Goal: Transaction & Acquisition: Purchase product/service

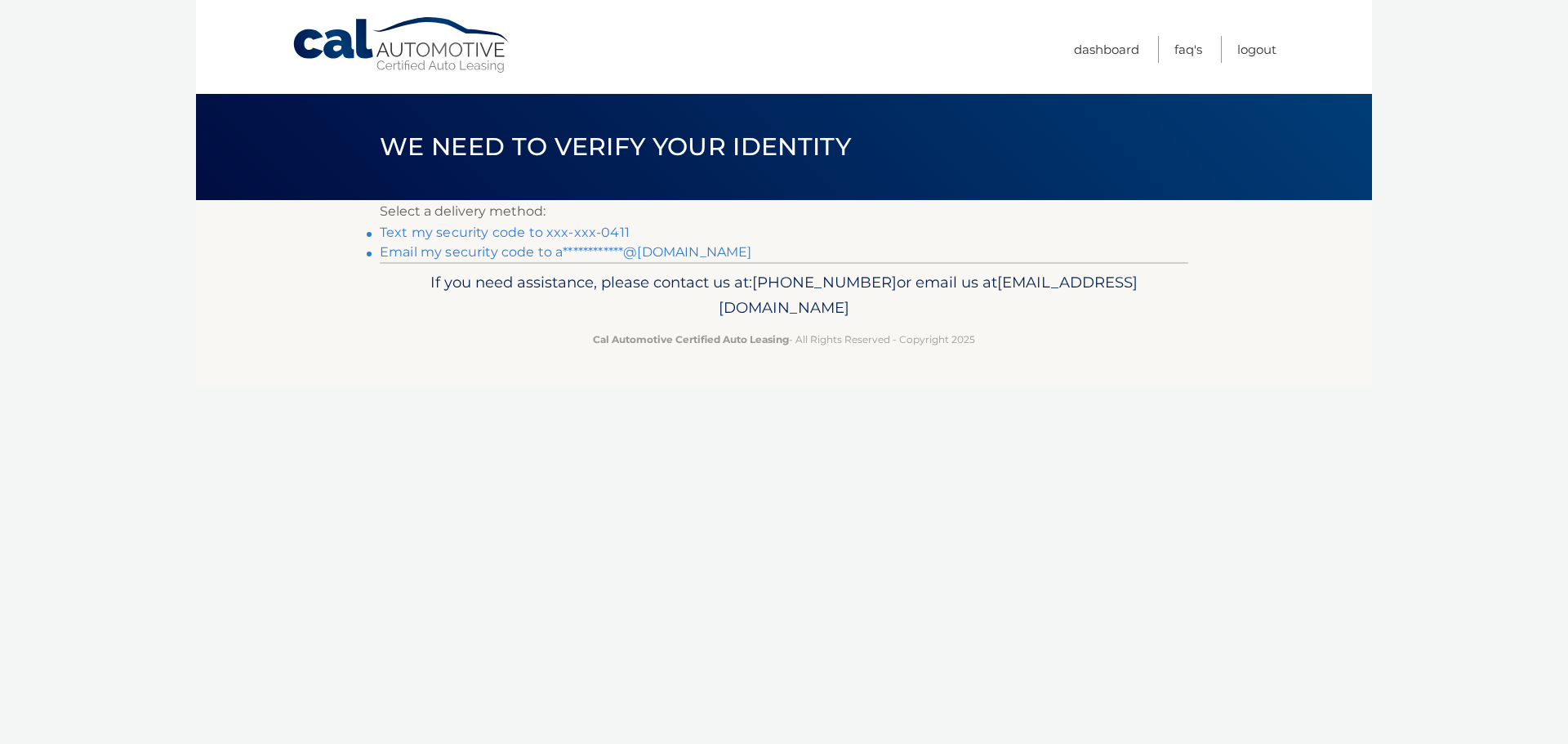
click at [473, 227] on link "Text my security code to xxx-xxx-0411" at bounding box center [505, 232] width 250 height 16
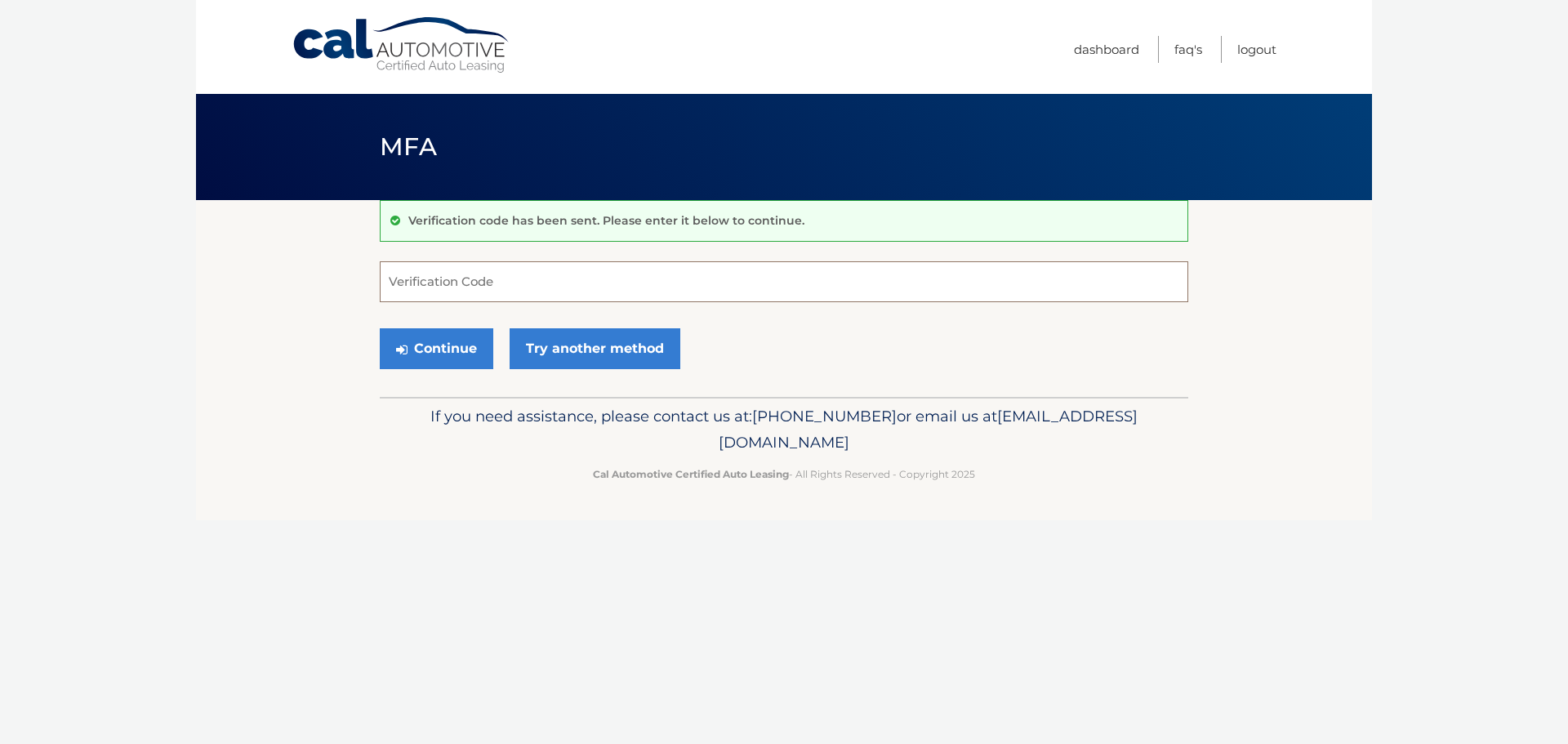
click at [639, 272] on input "Verification Code" at bounding box center [784, 281] width 808 height 41
type input "148946"
click at [644, 367] on link "Try another method" at bounding box center [594, 348] width 171 height 41
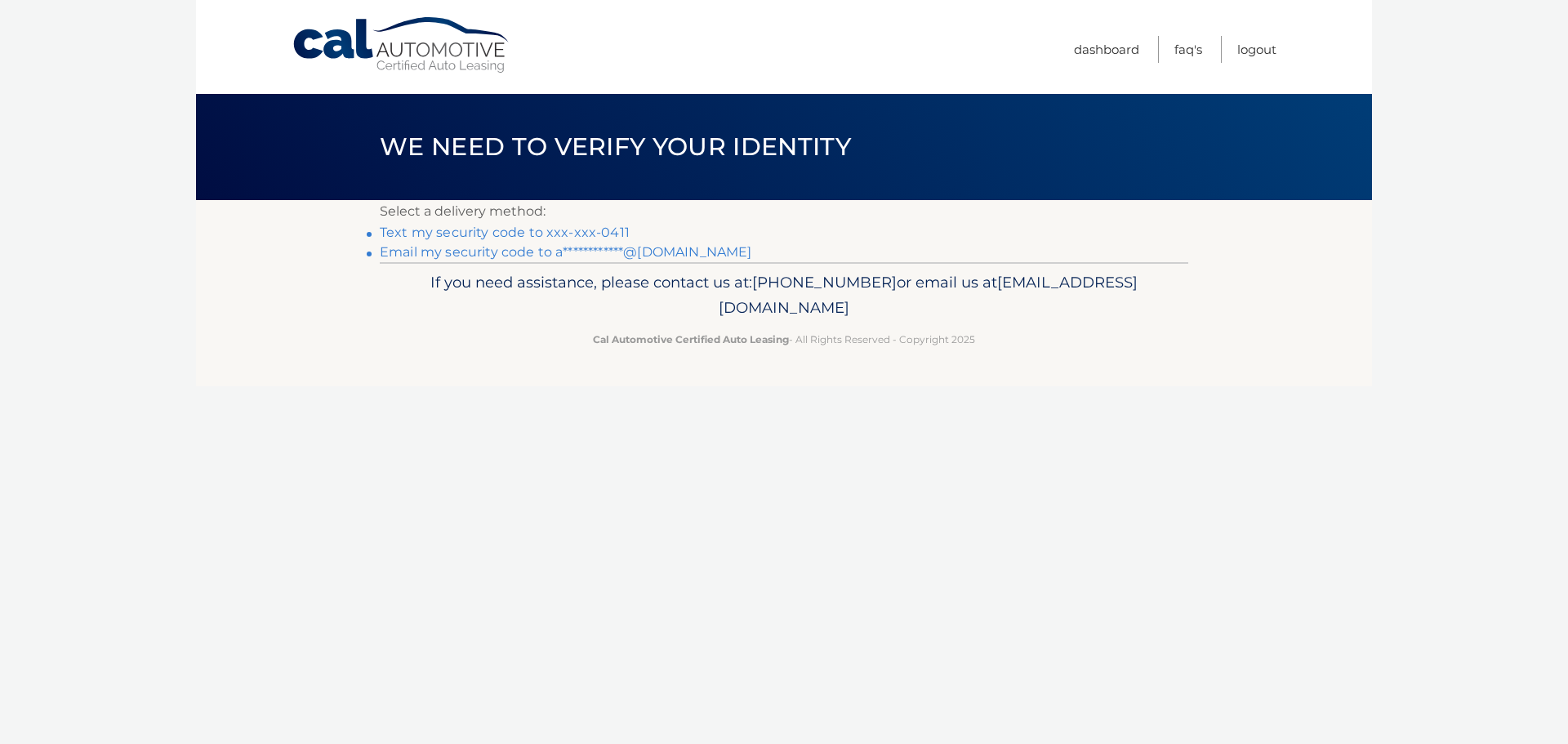
click at [522, 228] on link "Text my security code to xxx-xxx-0411" at bounding box center [505, 232] width 250 height 16
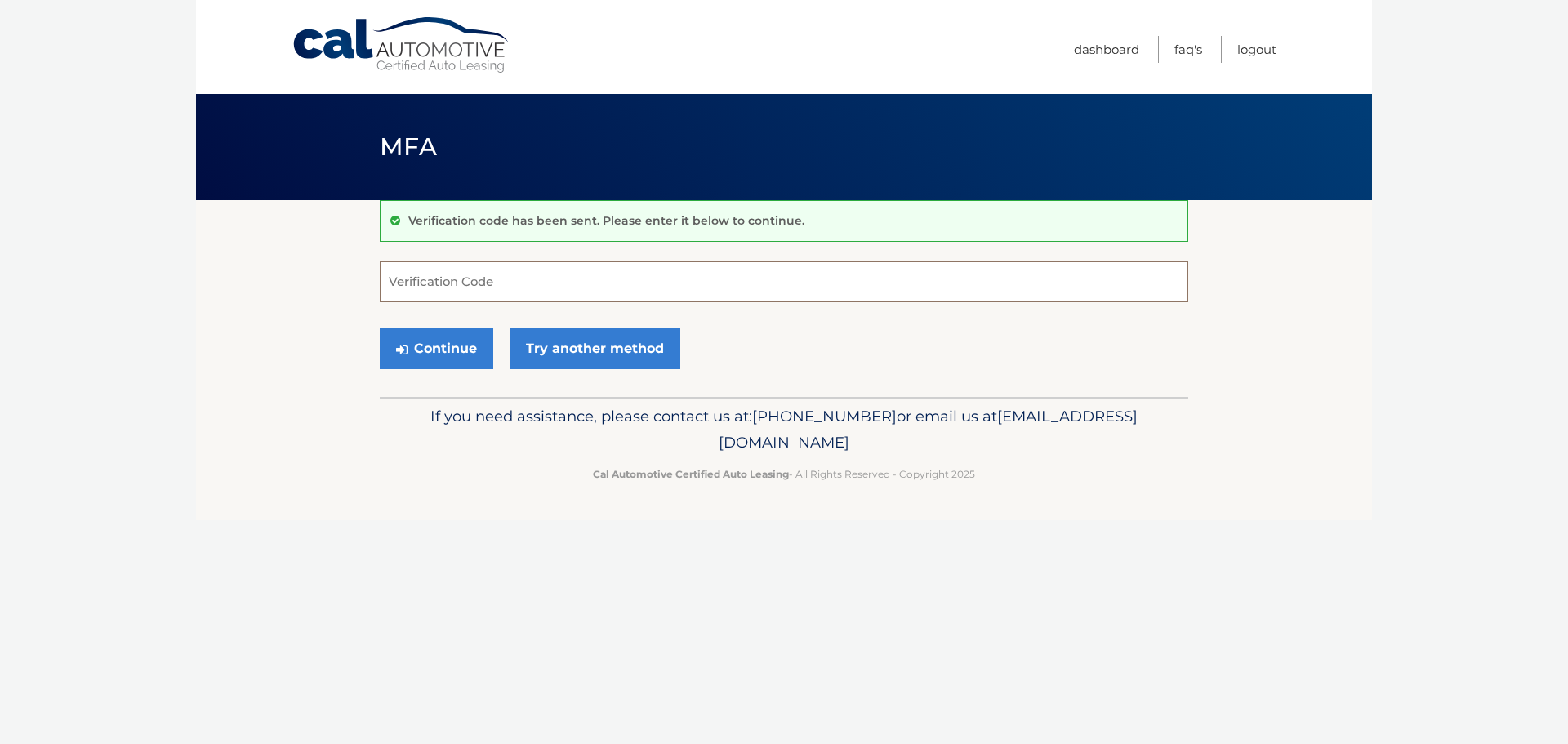
click at [474, 290] on input "Verification Code" at bounding box center [784, 281] width 808 height 41
type input "963104"
click at [448, 350] on button "Continue" at bounding box center [437, 348] width 114 height 41
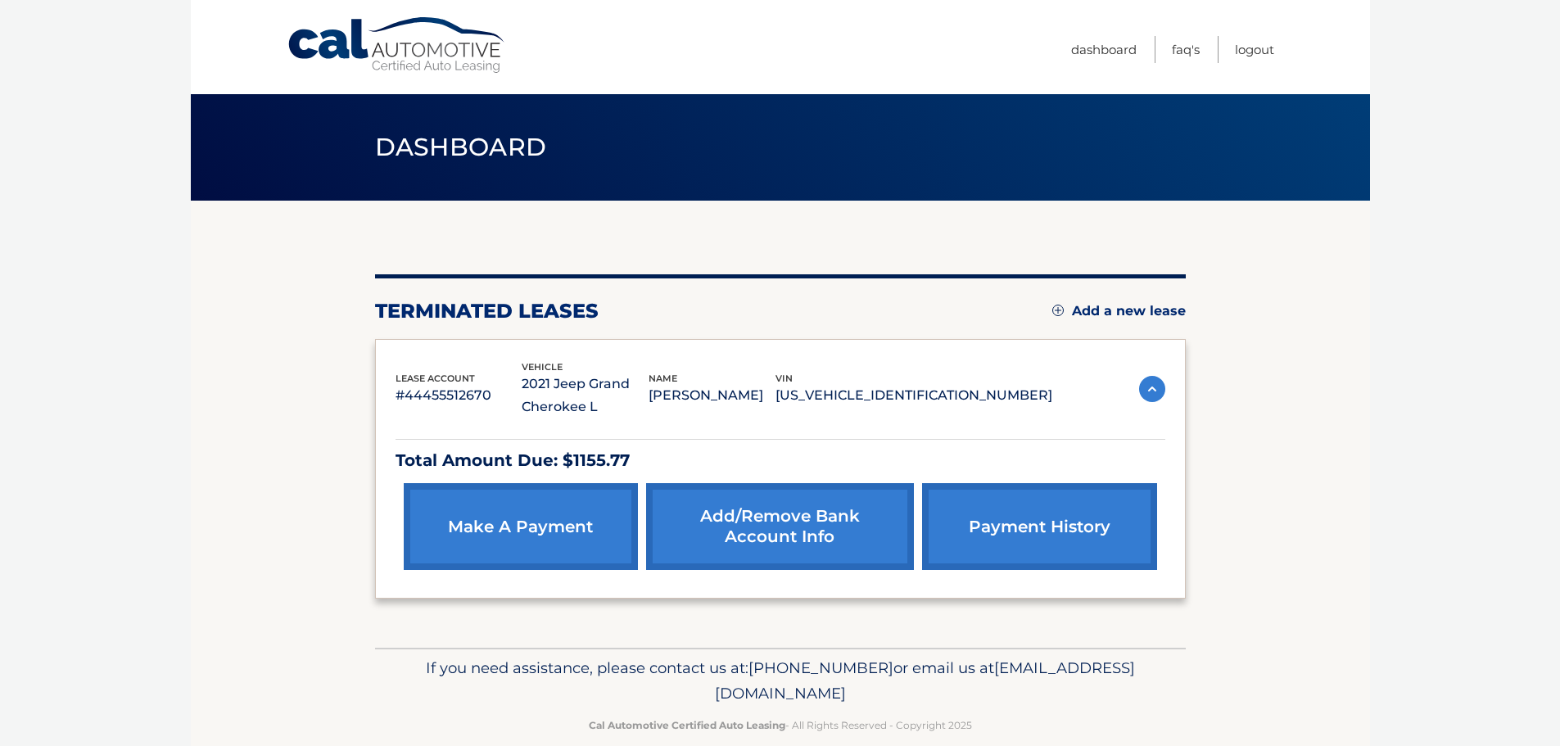
click at [1031, 526] on link "payment history" at bounding box center [1039, 526] width 234 height 87
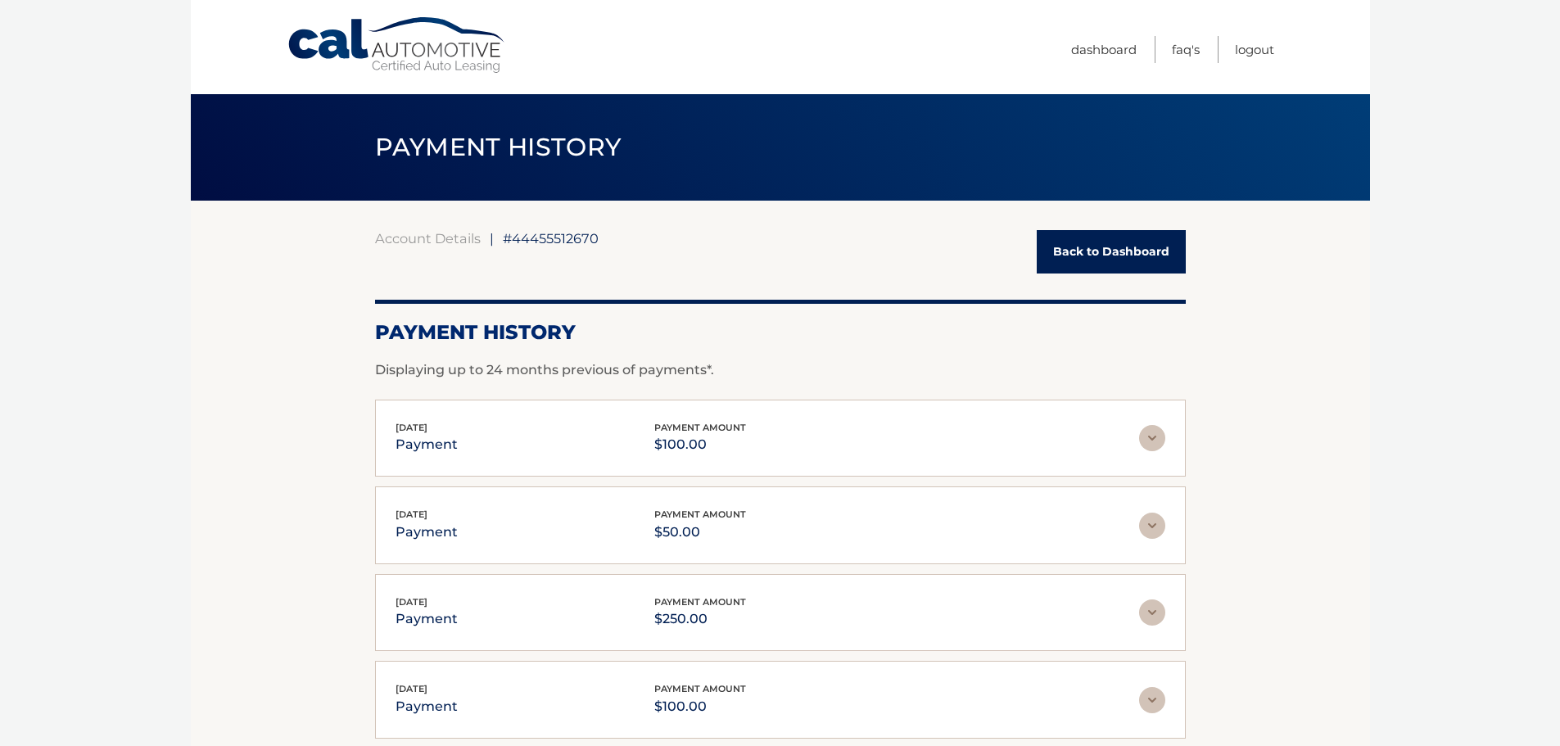
click at [1086, 260] on link "Back to Dashboard" at bounding box center [1110, 251] width 149 height 43
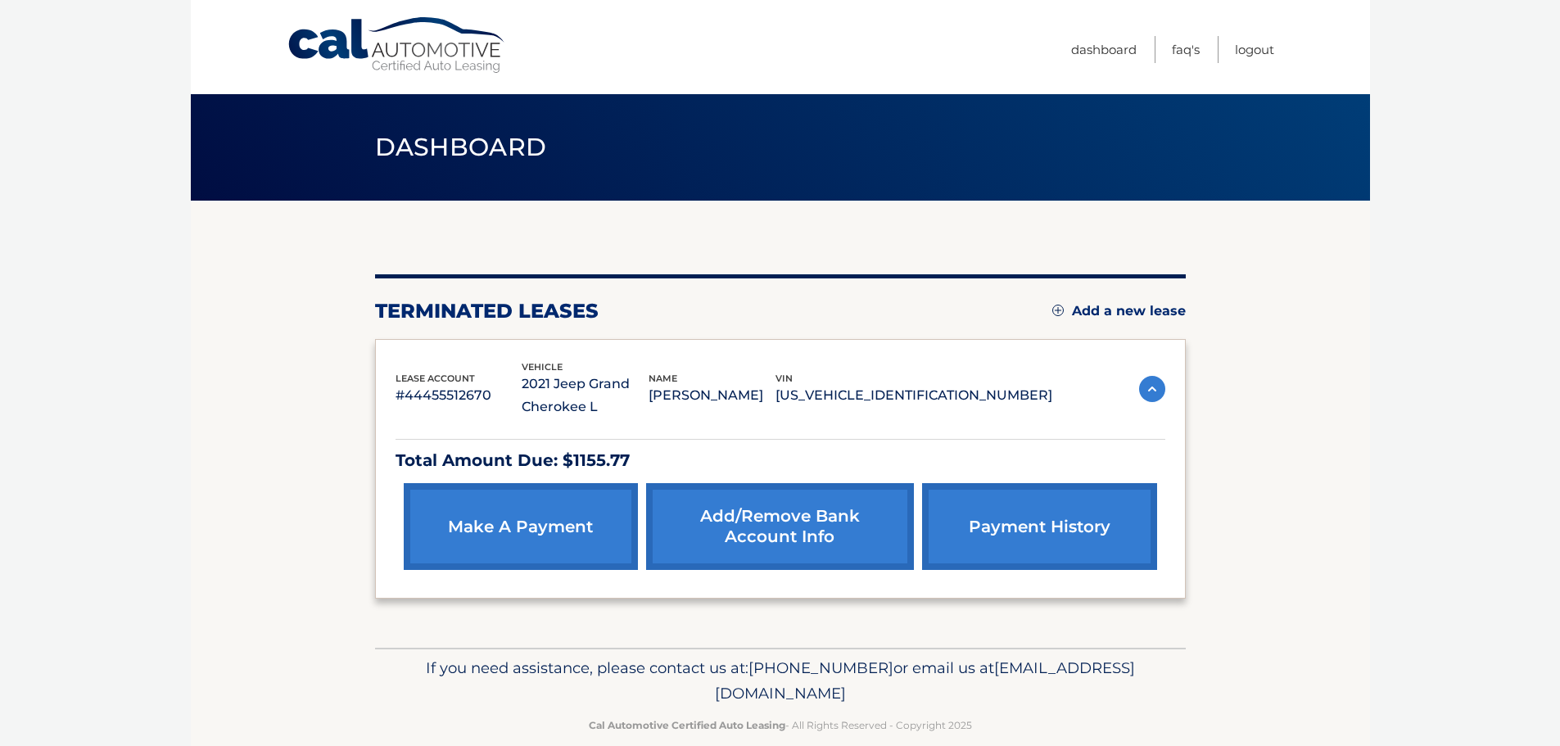
click at [535, 531] on link "make a payment" at bounding box center [521, 526] width 234 height 87
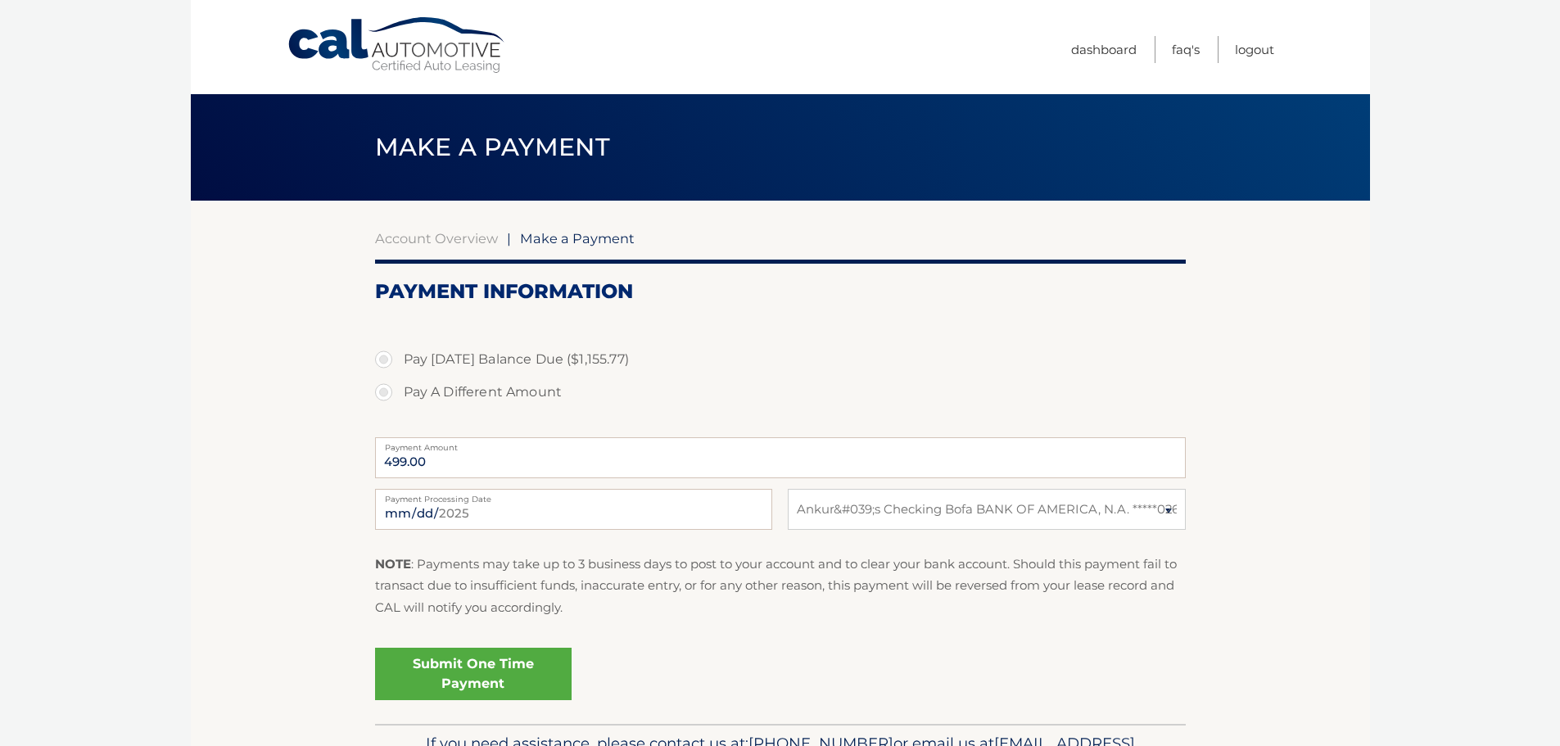
select select "NDc5M2M3ZjUtYWI0ZS00ZTIyLWJkNmEtMDliNDU1OGRjMDY2"
click at [394, 356] on label "Pay Today's Balance Due ($1,155.77)" at bounding box center [780, 359] width 810 height 33
click at [394, 356] on input "Pay Today's Balance Due ($1,155.77)" at bounding box center [390, 356] width 16 height 26
radio input "true"
type input "1155.77"
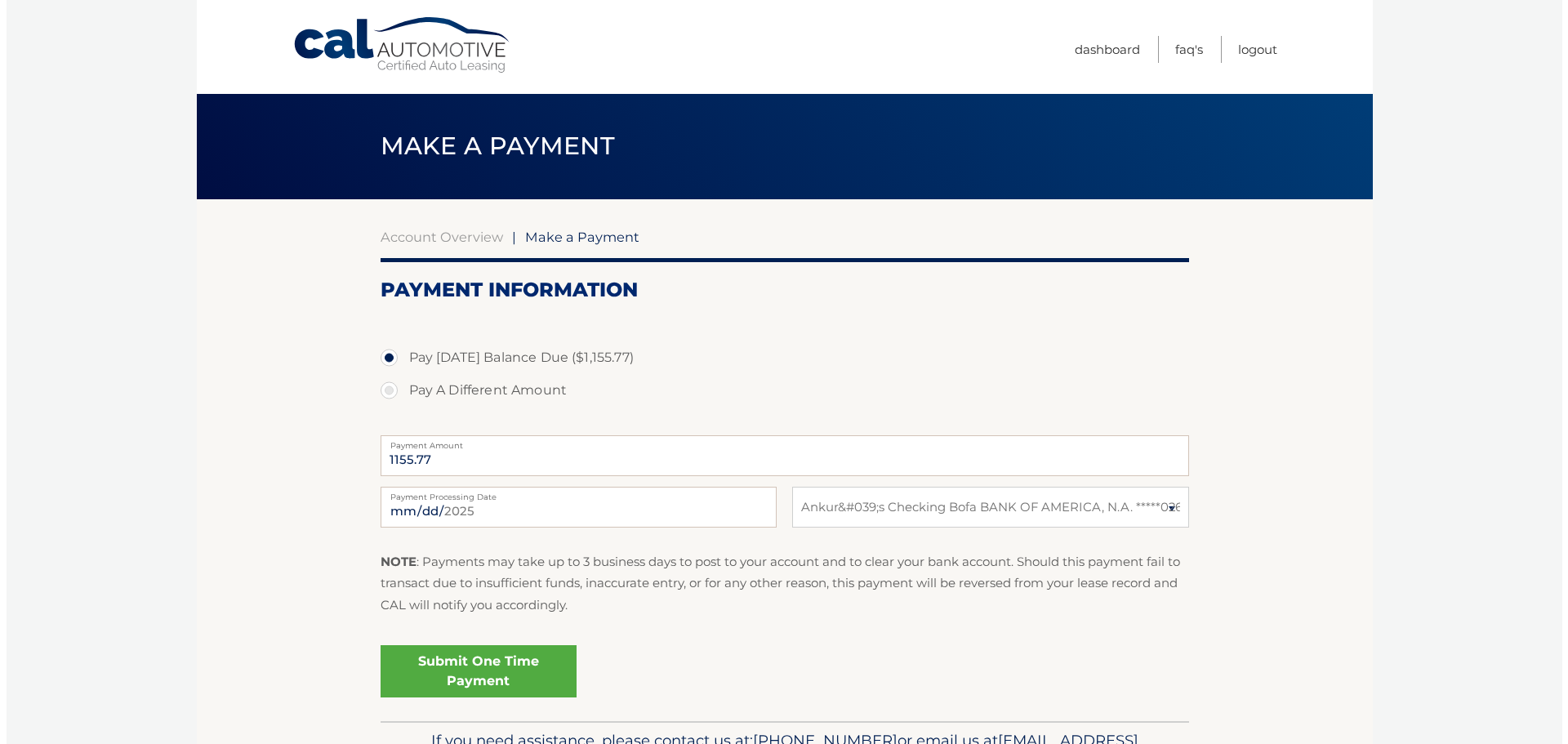
scroll to position [82, 0]
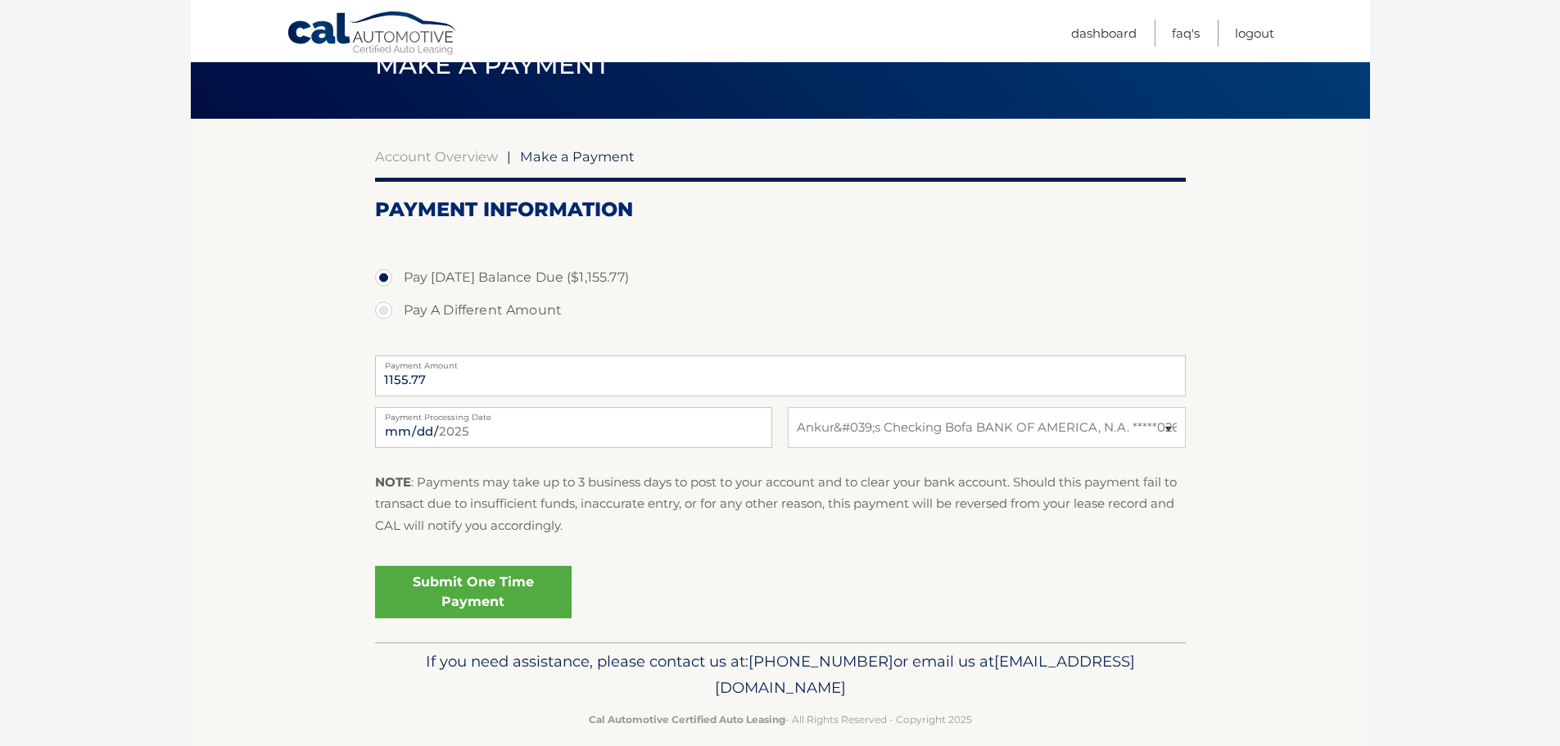
click at [426, 589] on link "Submit One Time Payment" at bounding box center [473, 592] width 196 height 52
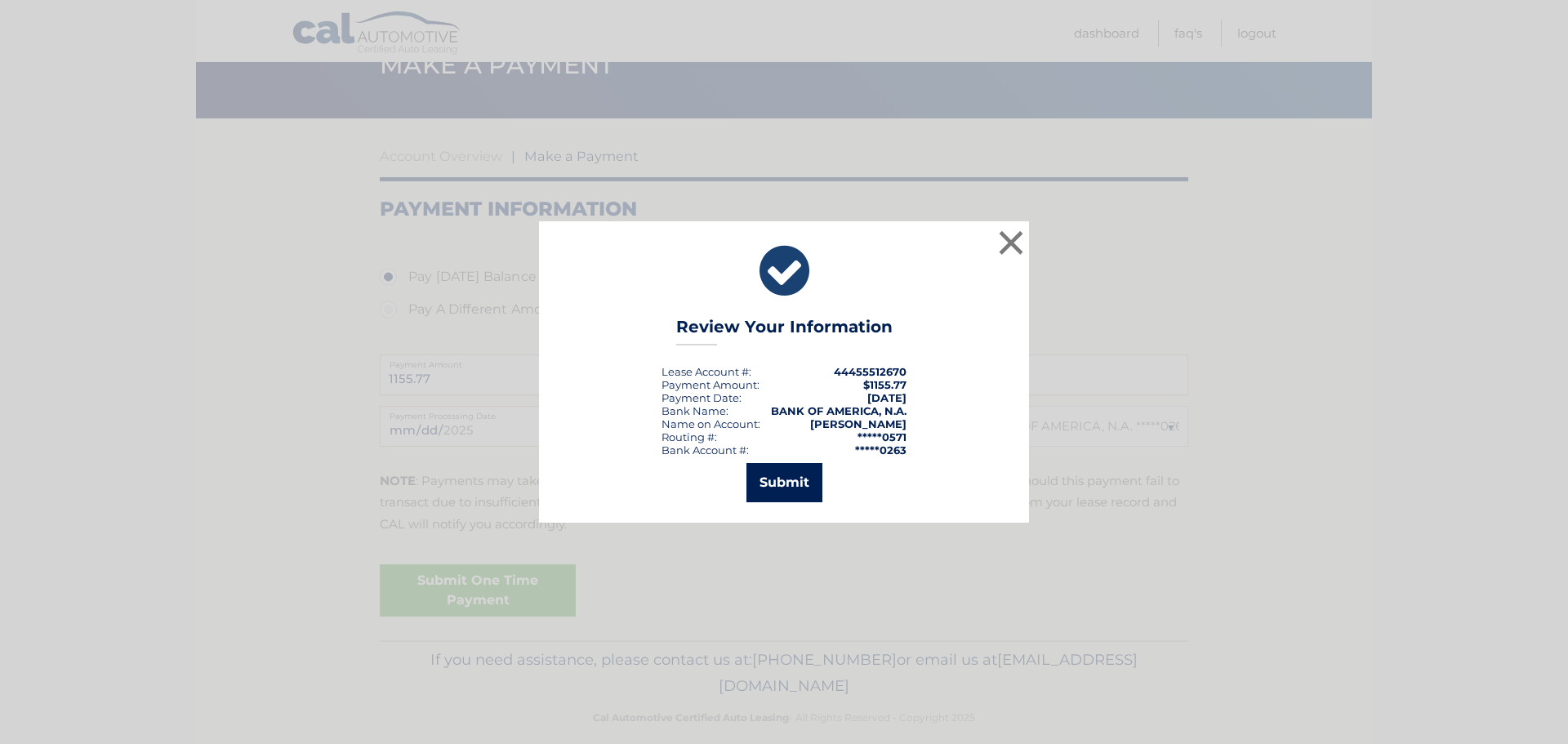
click at [772, 475] on button "Submit" at bounding box center [784, 482] width 76 height 39
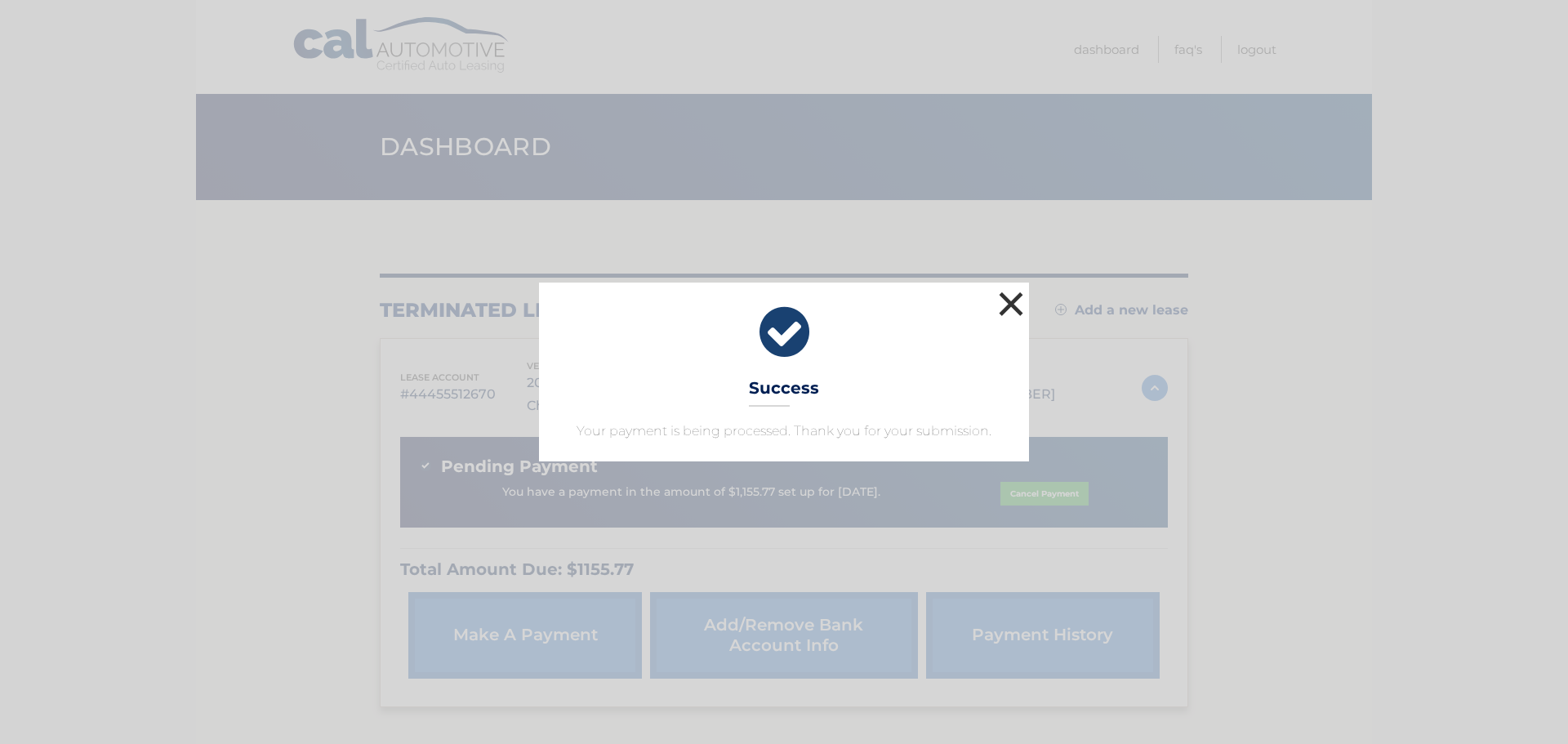
click at [1006, 299] on button "×" at bounding box center [1010, 303] width 33 height 33
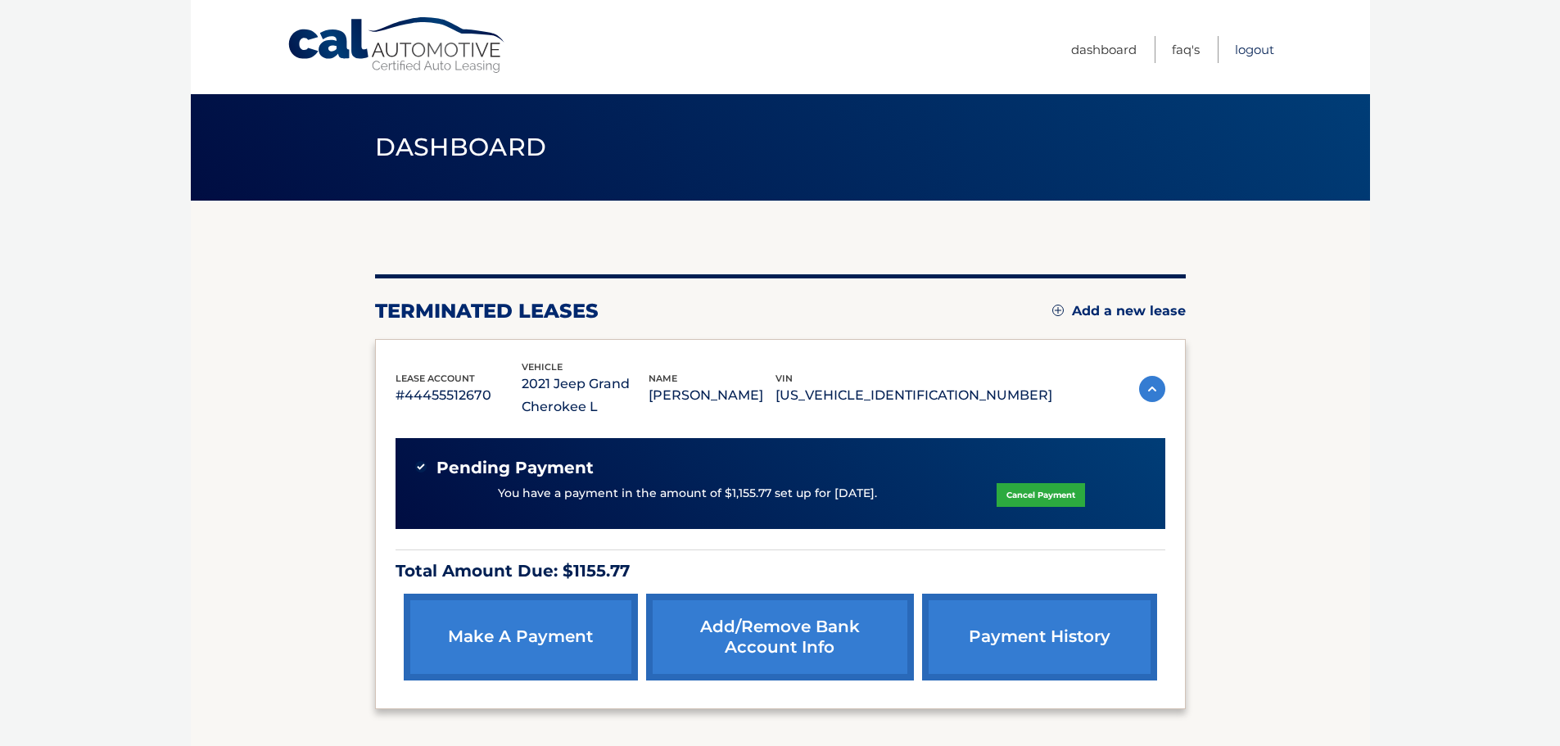
click at [1257, 57] on link "Logout" at bounding box center [1254, 49] width 39 height 27
